Goal: Find specific page/section: Find specific page/section

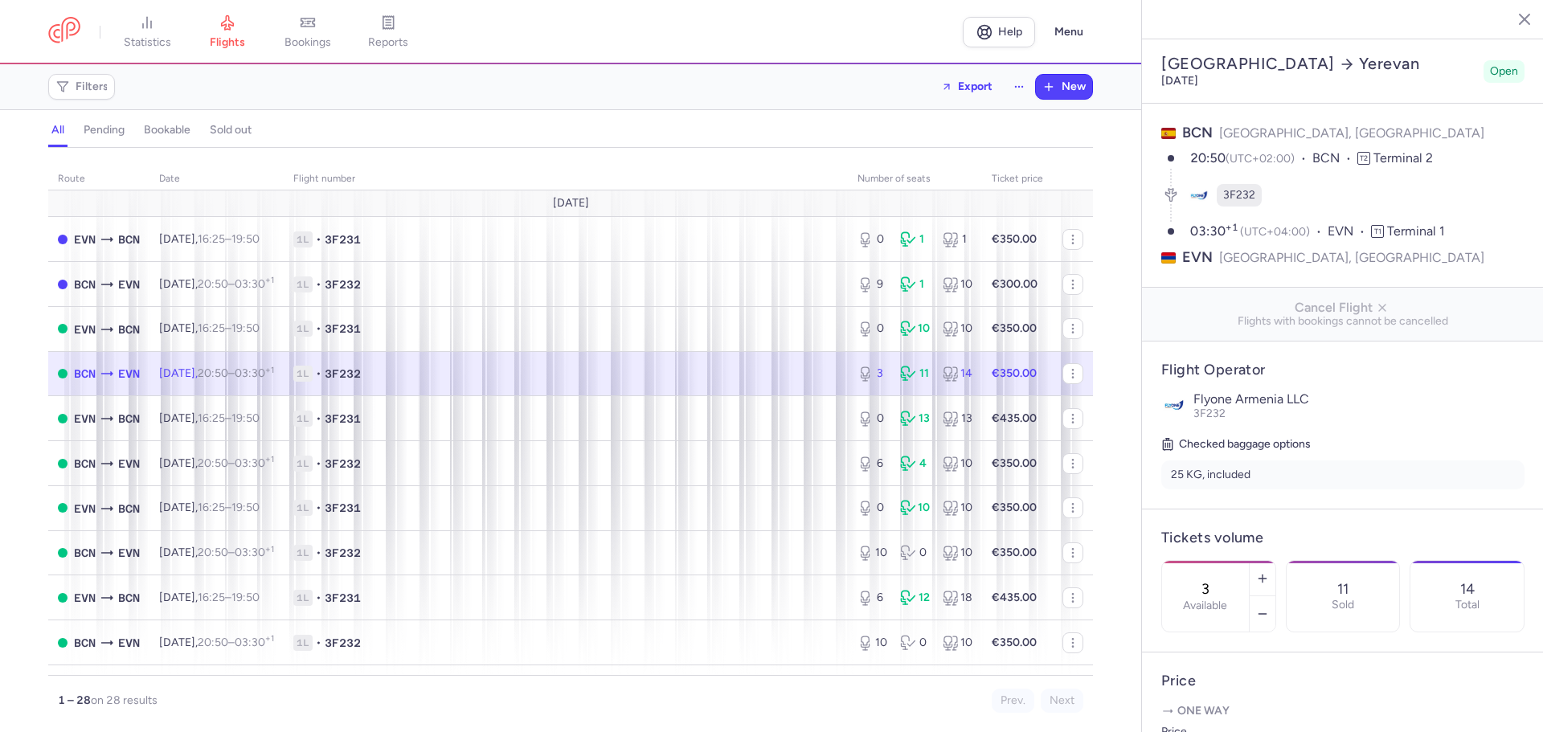
select select "days"
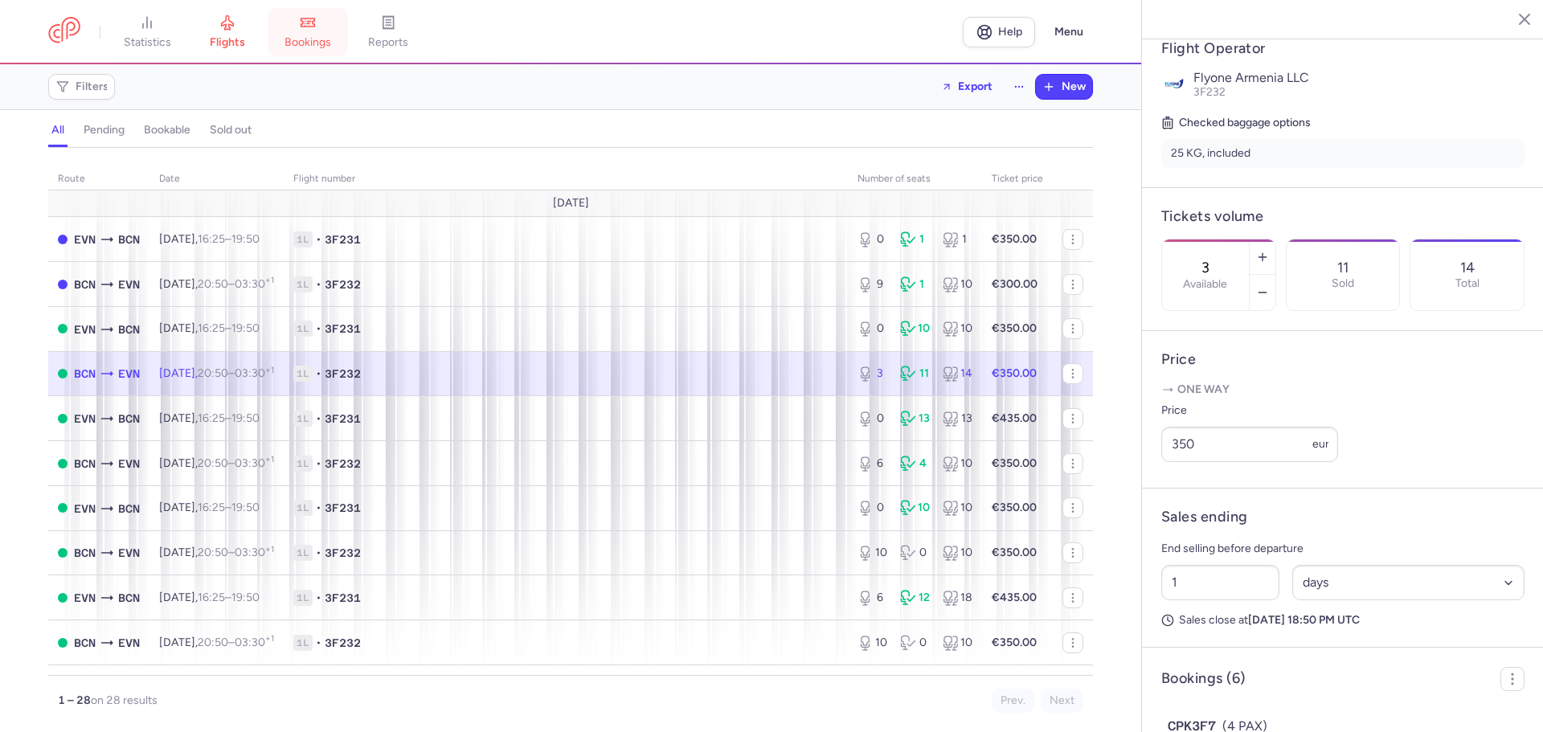
click at [316, 28] on icon at bounding box center [308, 22] width 16 height 16
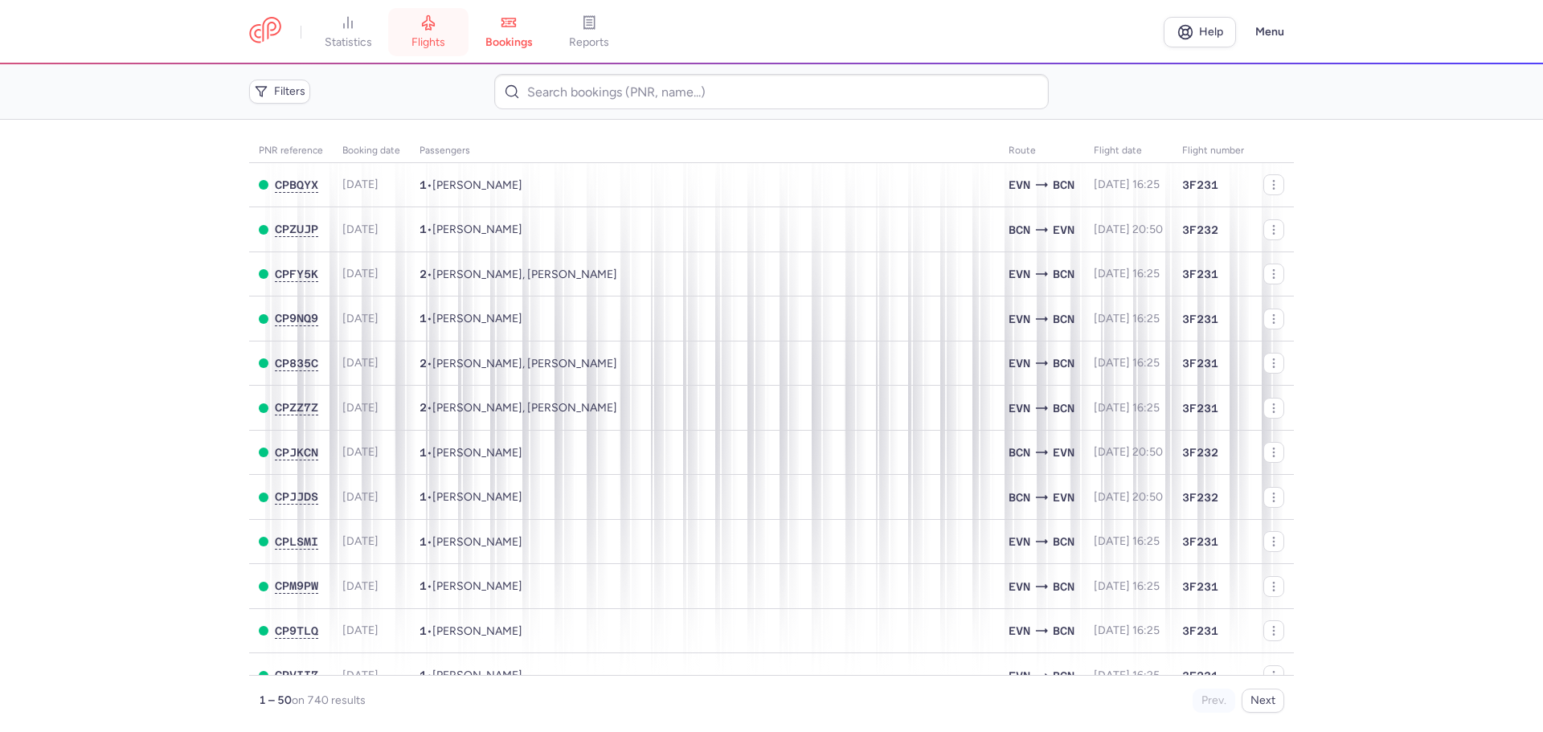
click at [440, 30] on link "flights" at bounding box center [428, 31] width 80 height 35
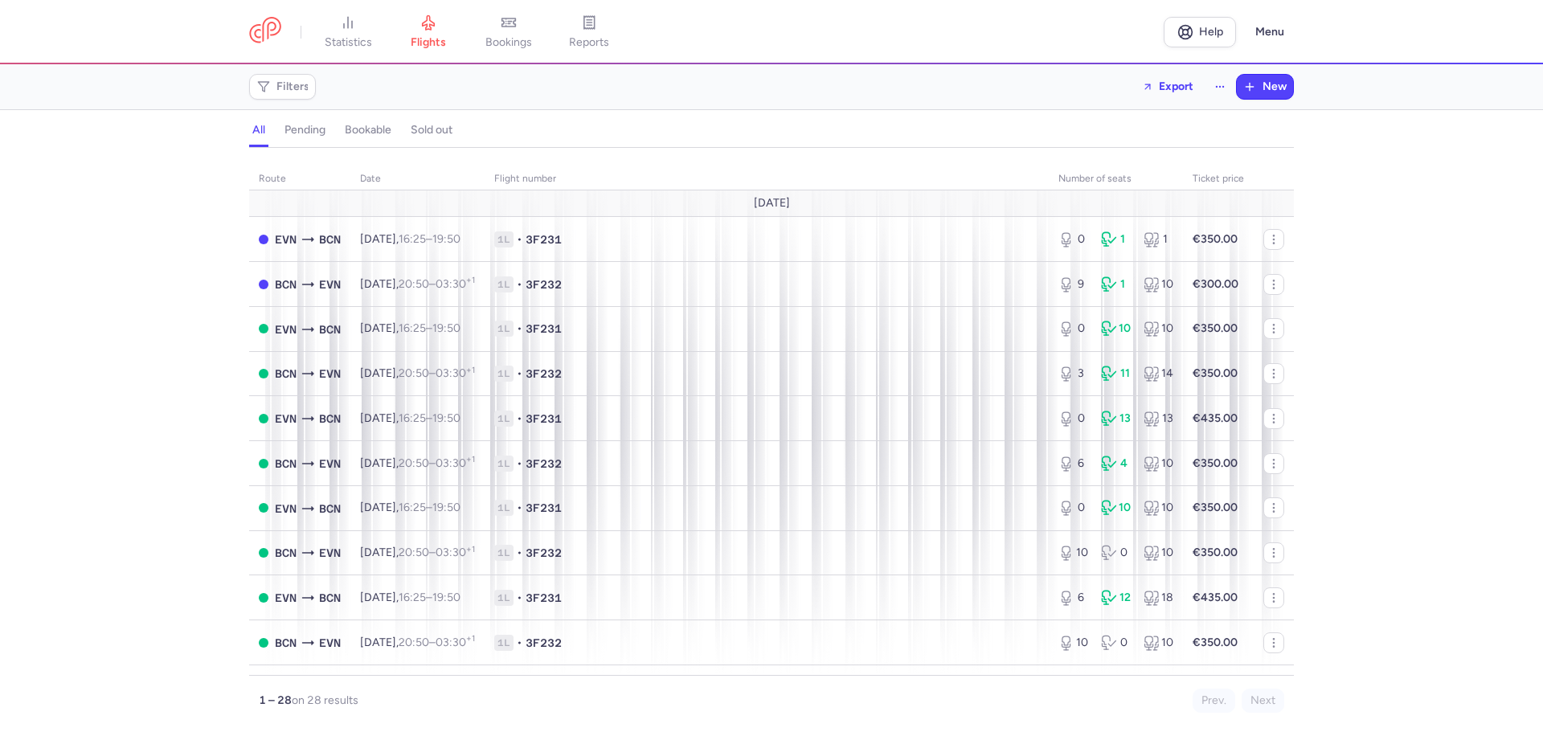
click at [1347, 302] on div "route date Flight number number of seats Ticket price [DATE] EVN BCN [DATE] 16:…" at bounding box center [771, 445] width 1543 height 575
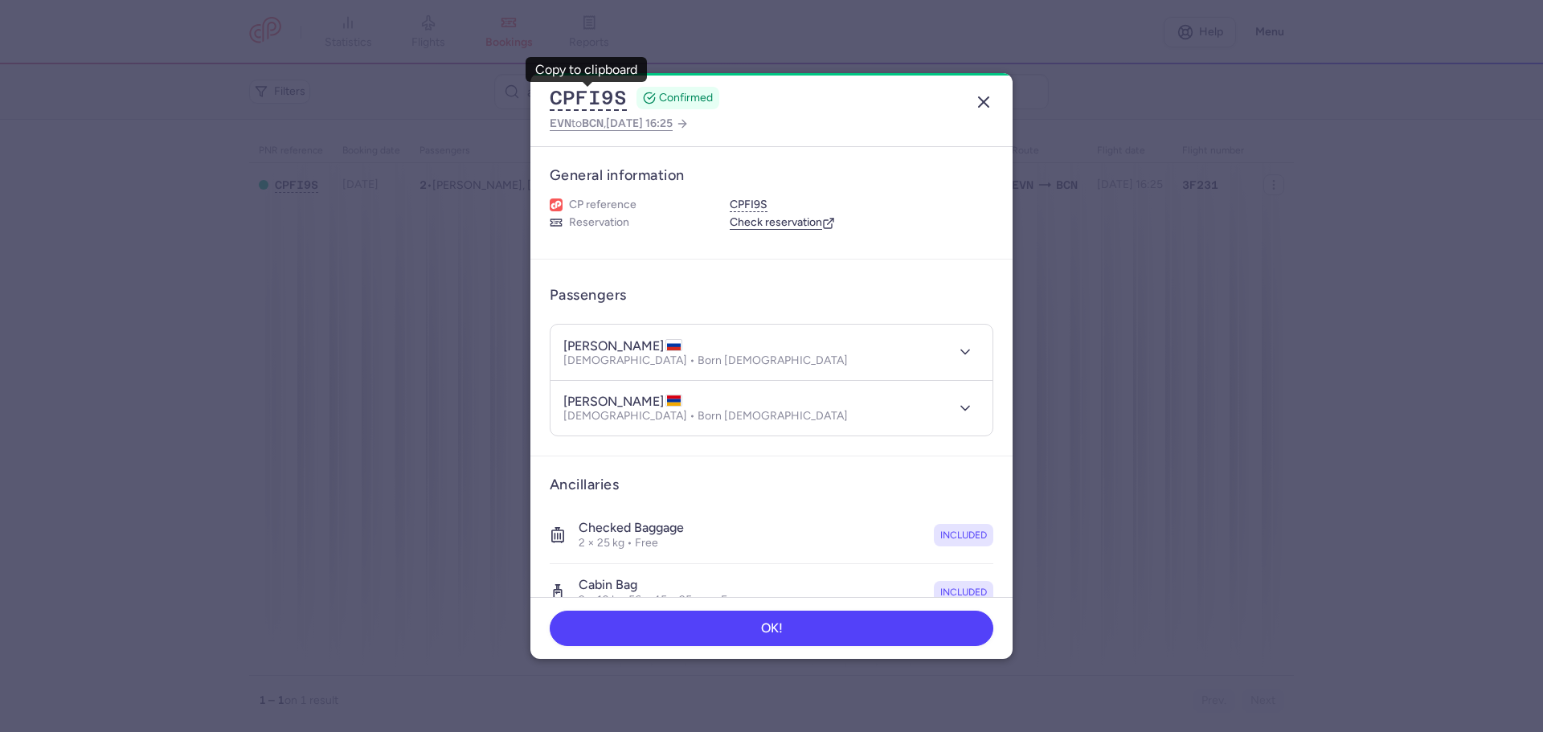
click at [978, 100] on icon "button" at bounding box center [983, 101] width 19 height 19
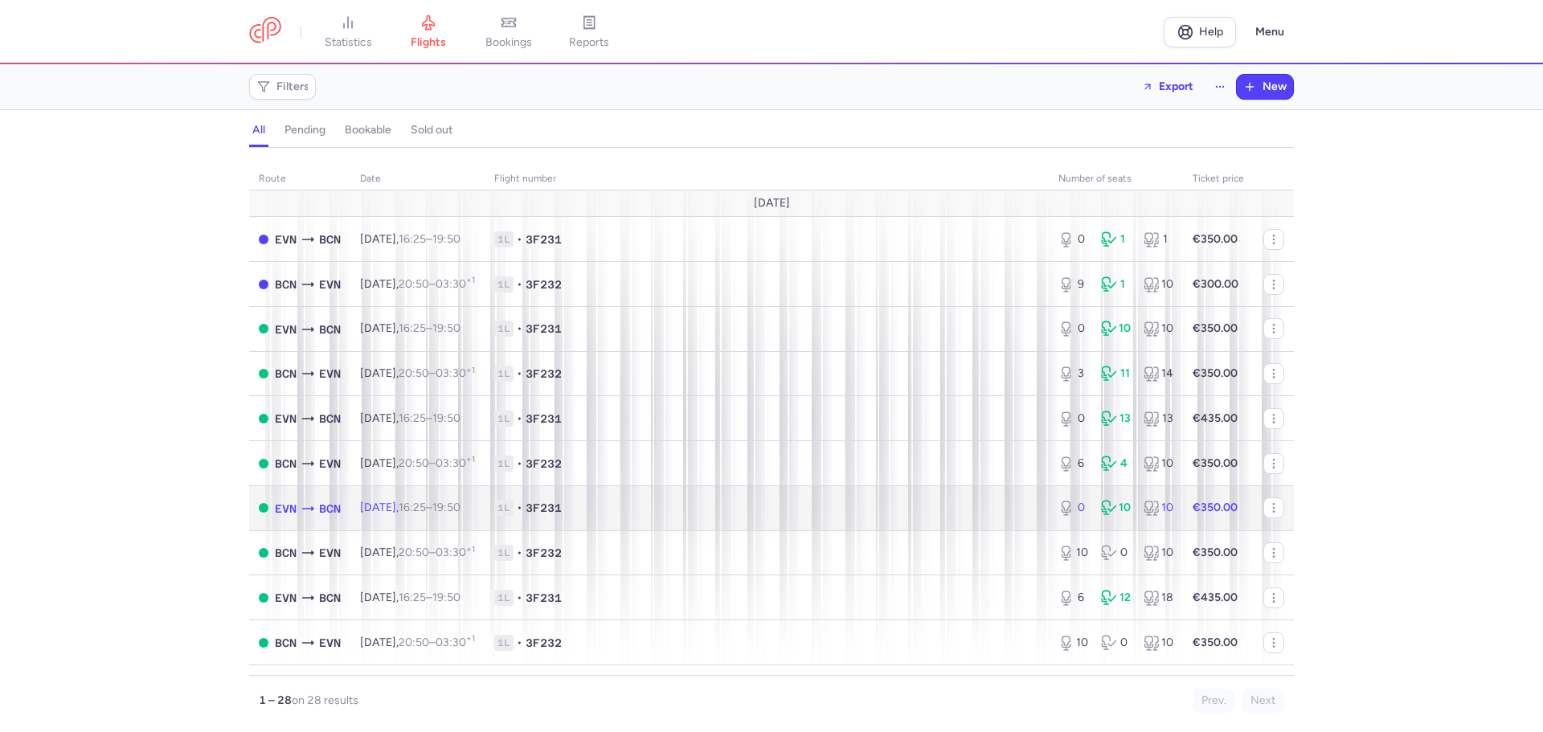
click at [746, 501] on span "1L • 3F231" at bounding box center [766, 508] width 545 height 16
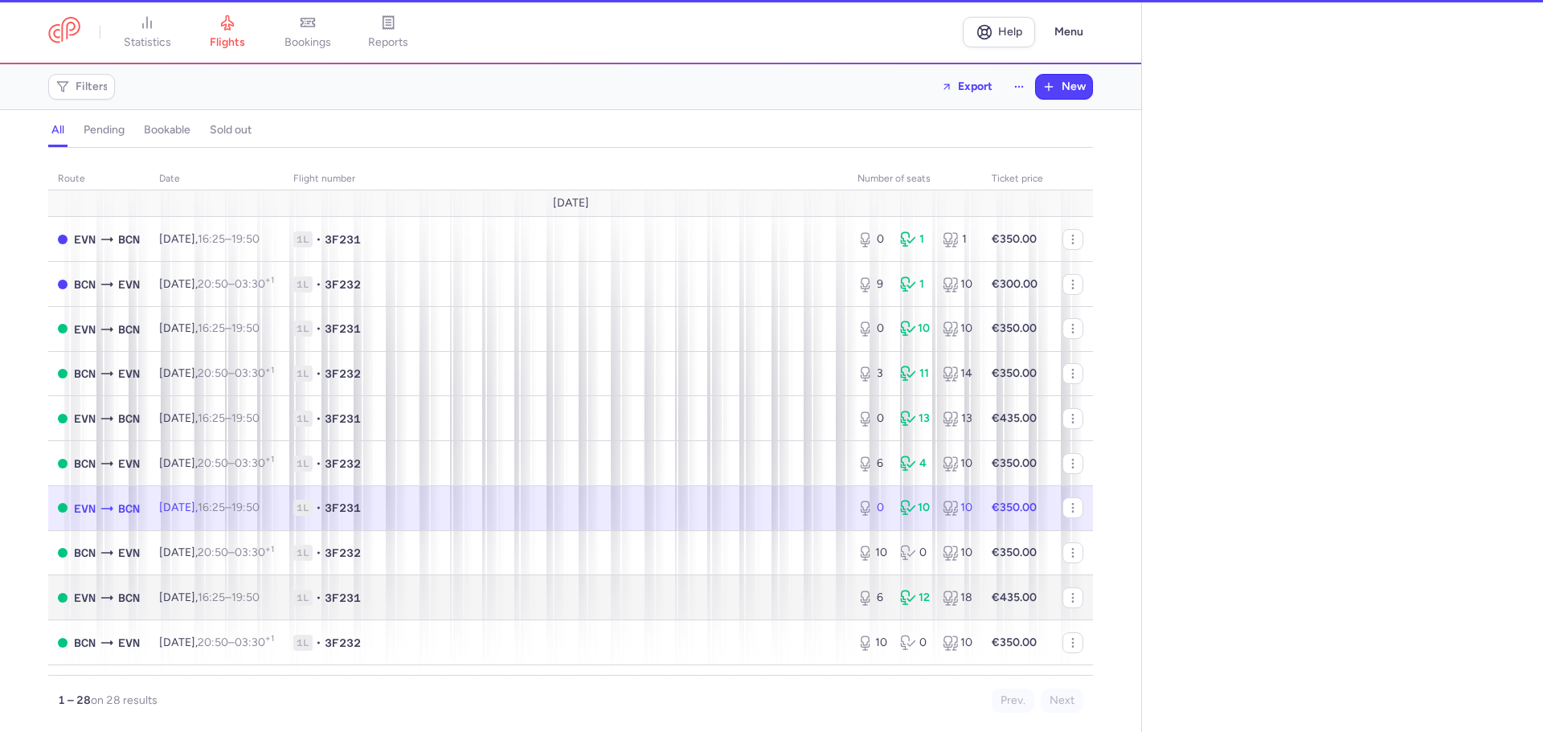
select select "days"
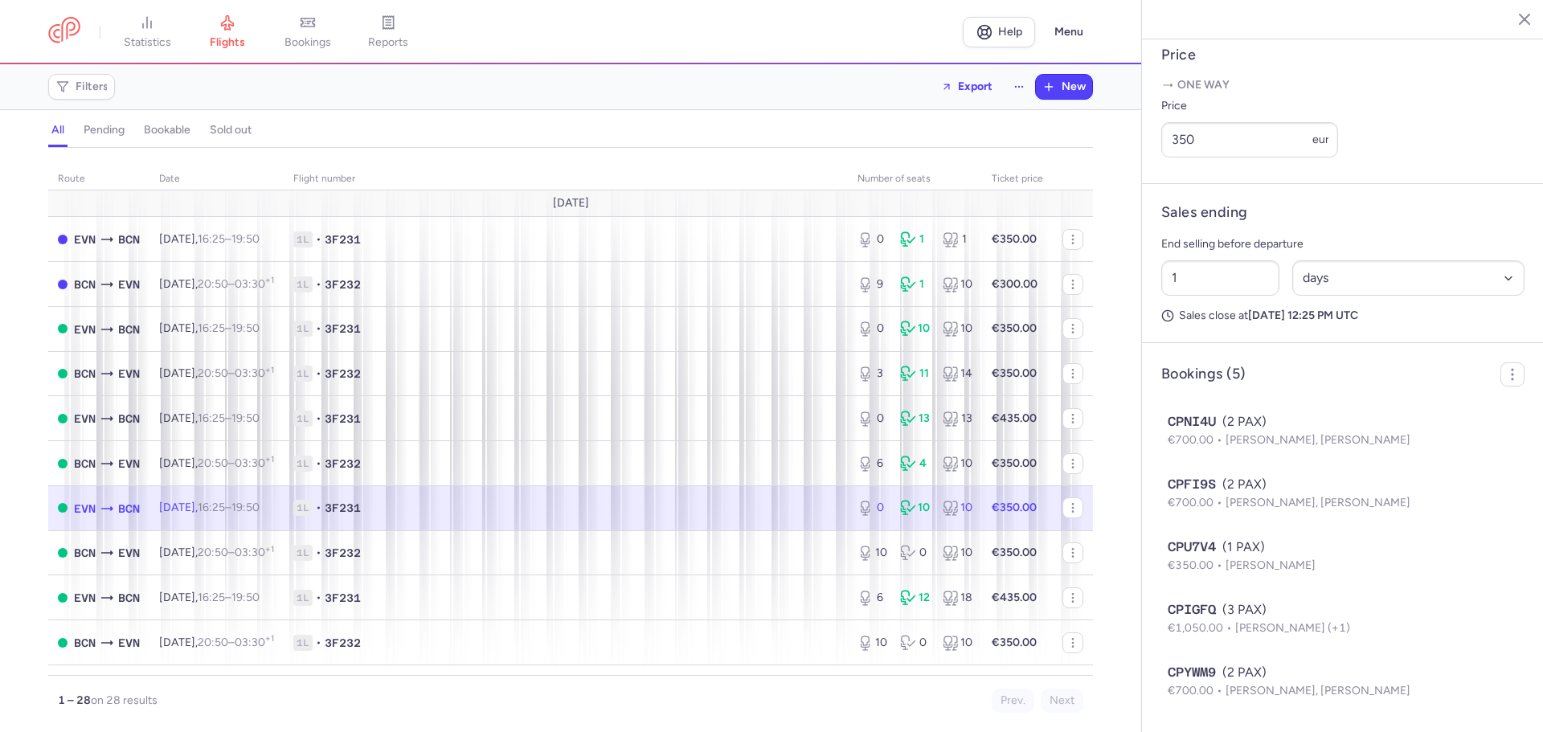
scroll to position [669, 0]
click at [303, 28] on link "bookings" at bounding box center [308, 31] width 80 height 35
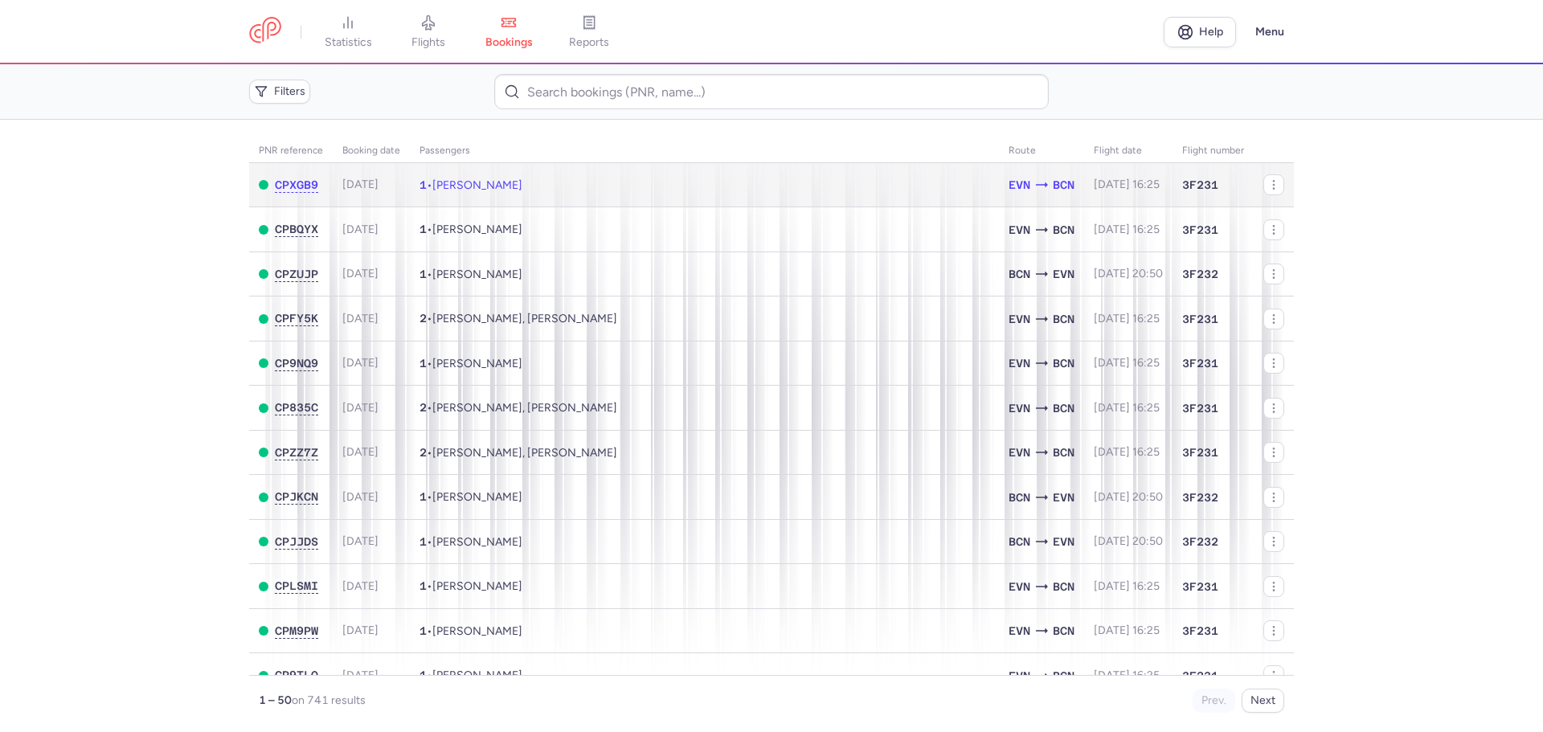
click at [582, 178] on td "1 • Danil DEVIASHIN" at bounding box center [704, 185] width 589 height 44
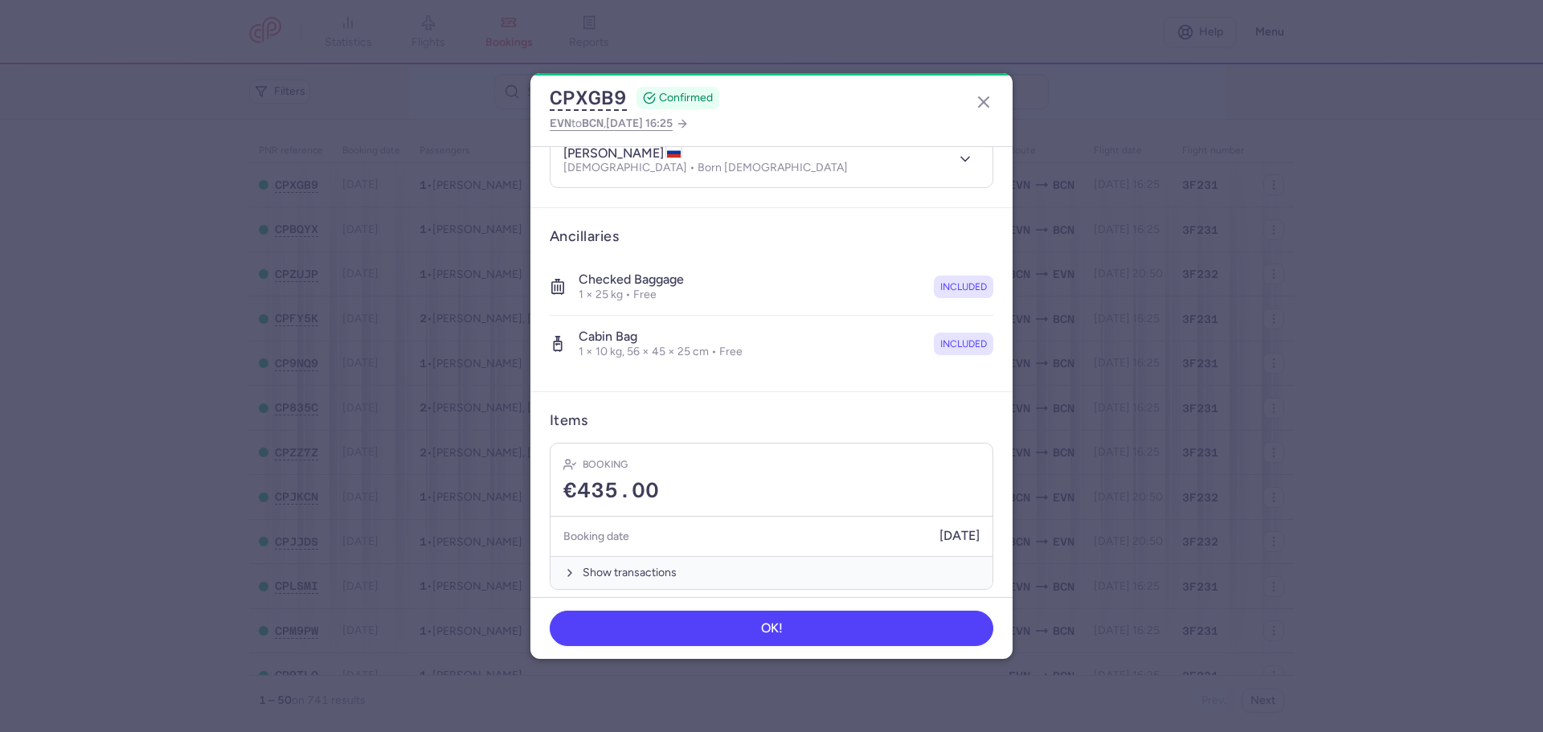
scroll to position [205, 0]
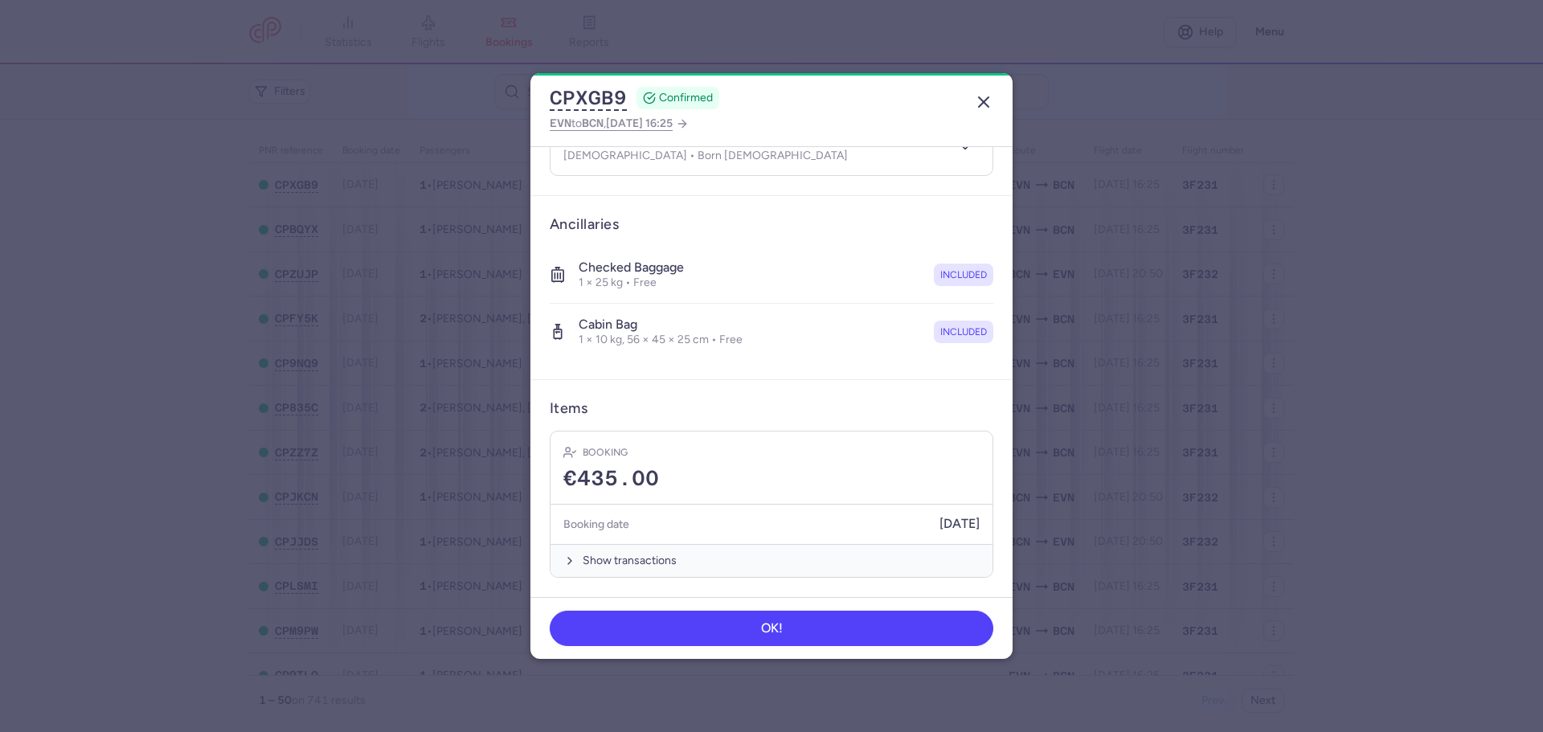
click at [985, 103] on line "button" at bounding box center [984, 102] width 10 height 10
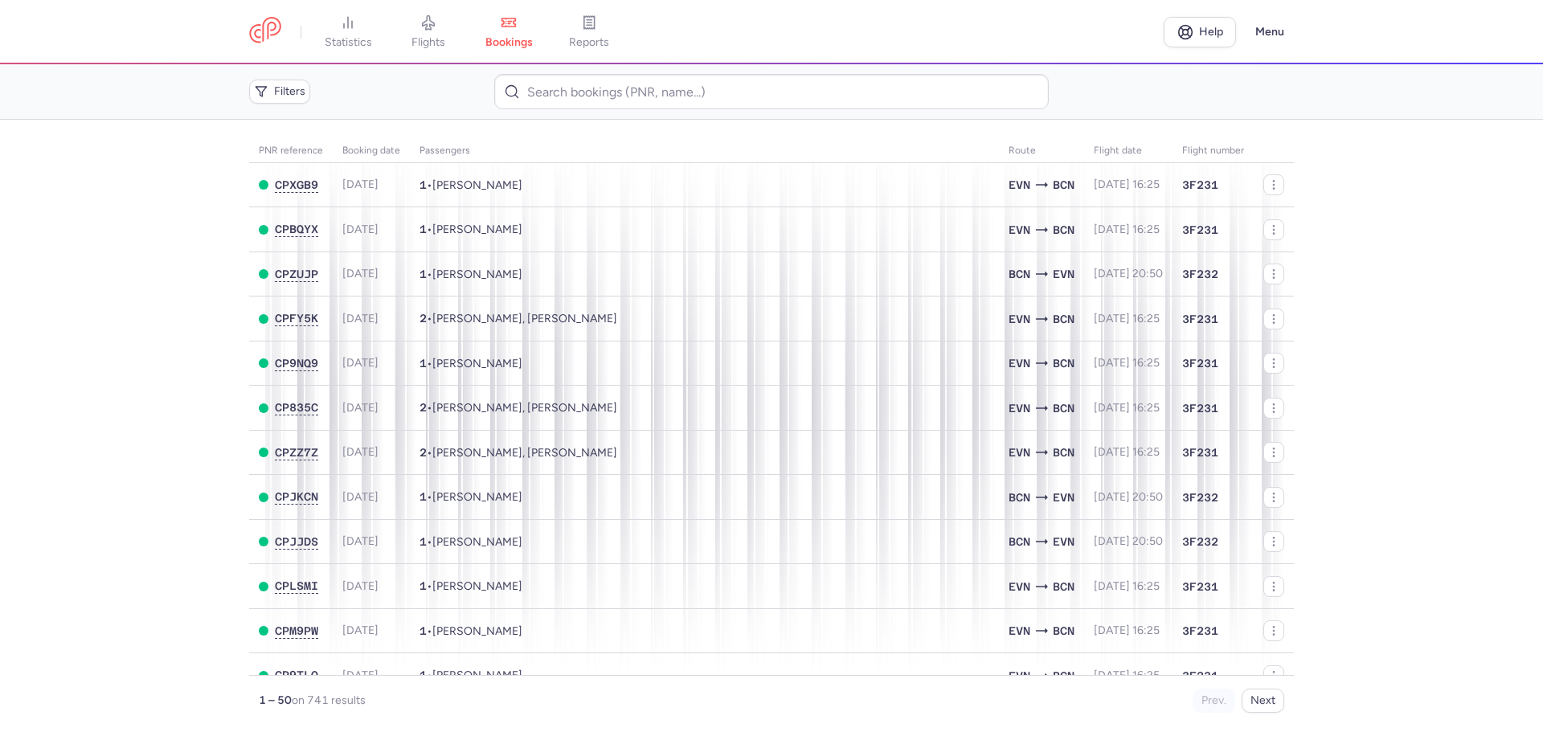
click at [182, 338] on main "PNR reference Booking date Passengers Route flight date Flight number CPXGB9 20…" at bounding box center [771, 426] width 1543 height 612
